Goal: Navigation & Orientation: Understand site structure

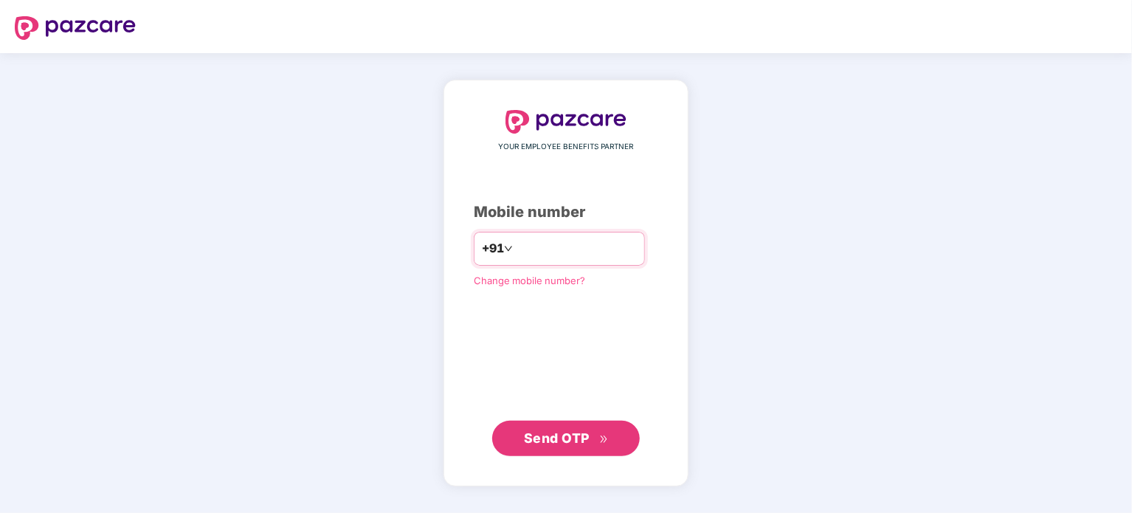
click at [555, 251] on input "number" at bounding box center [576, 249] width 121 height 24
type input "**********"
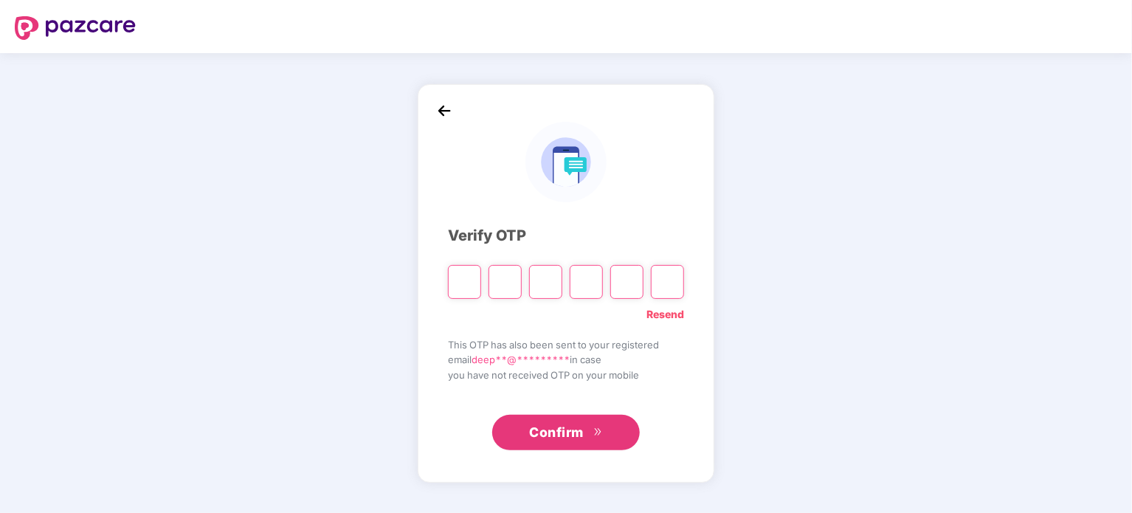
type input "*"
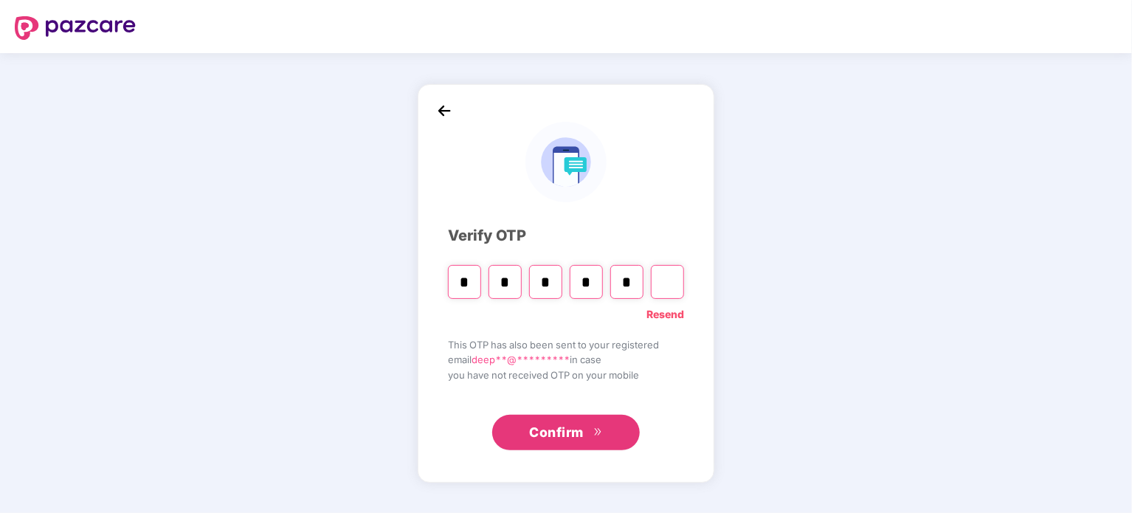
type input "*"
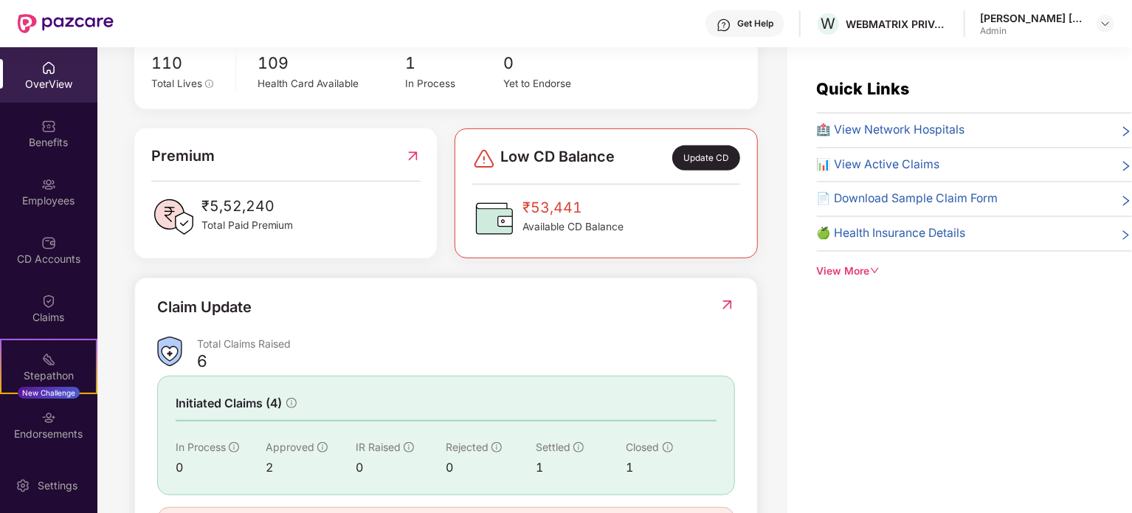
scroll to position [314, 0]
click at [414, 73] on span "1" at bounding box center [454, 62] width 98 height 25
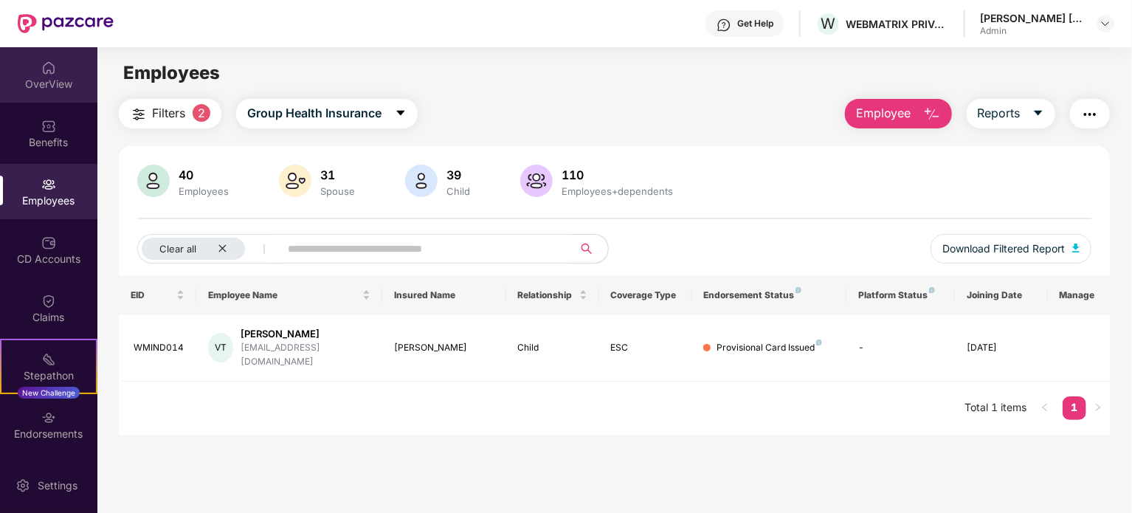
click at [35, 79] on div "OverView" at bounding box center [48, 84] width 97 height 15
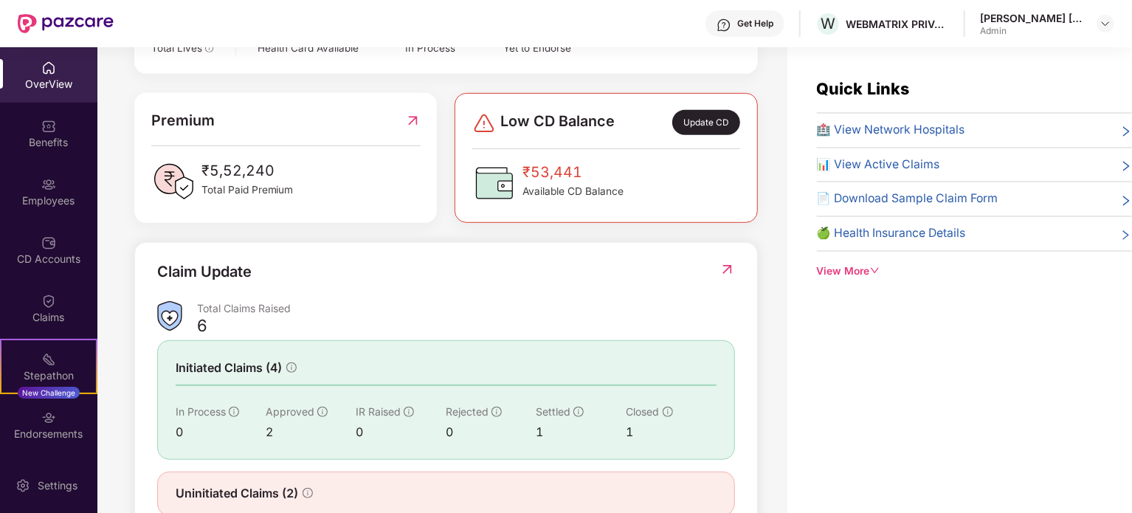
scroll to position [395, 0]
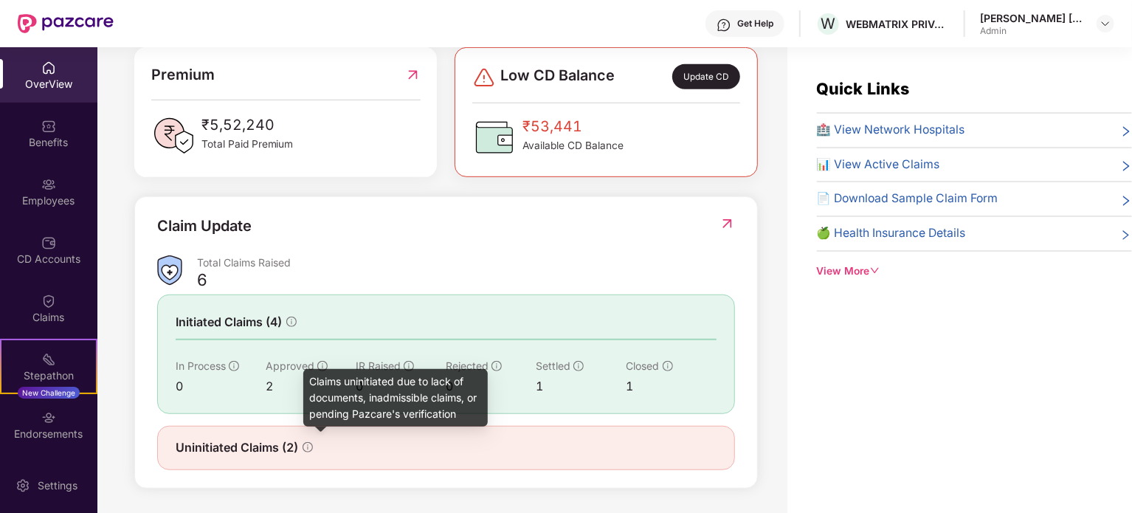
click at [309, 446] on icon "info-circle" at bounding box center [308, 447] width 10 height 10
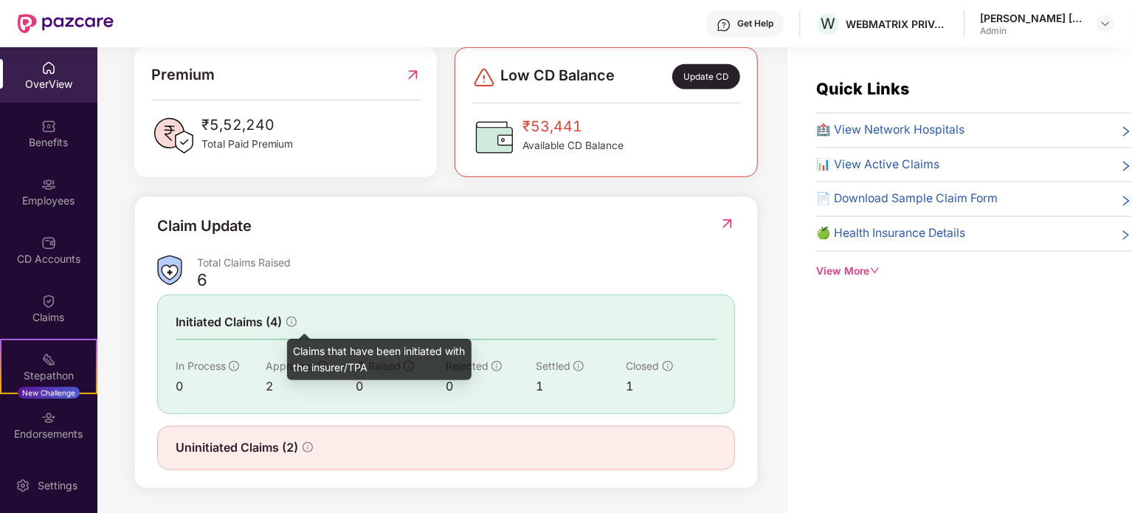
click at [294, 320] on icon "info-circle" at bounding box center [291, 322] width 10 height 10
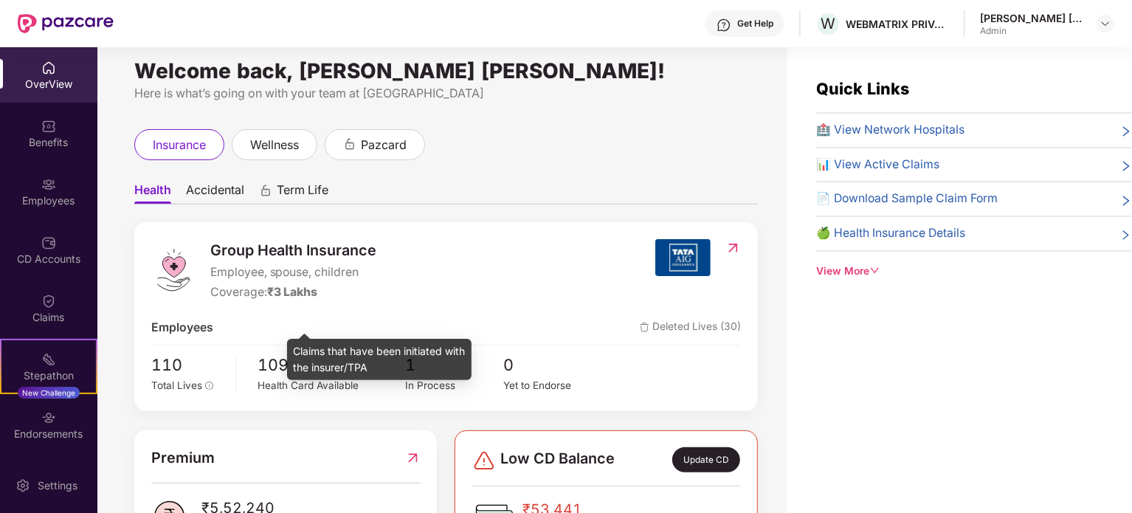
scroll to position [0, 0]
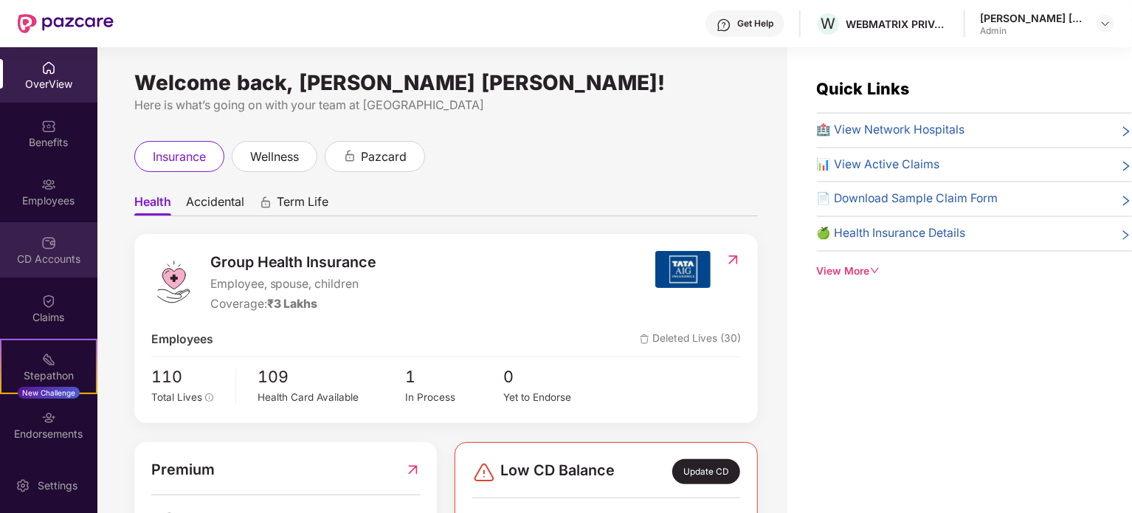
click at [53, 234] on div at bounding box center [48, 241] width 15 height 15
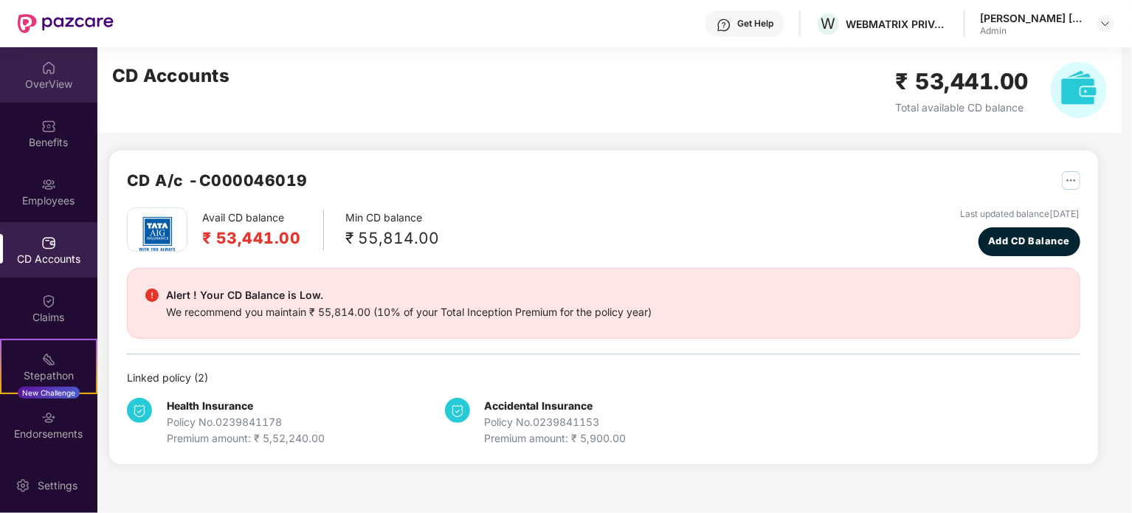
click at [73, 78] on div "OverView" at bounding box center [48, 84] width 97 height 15
